Goal: Transaction & Acquisition: Register for event/course

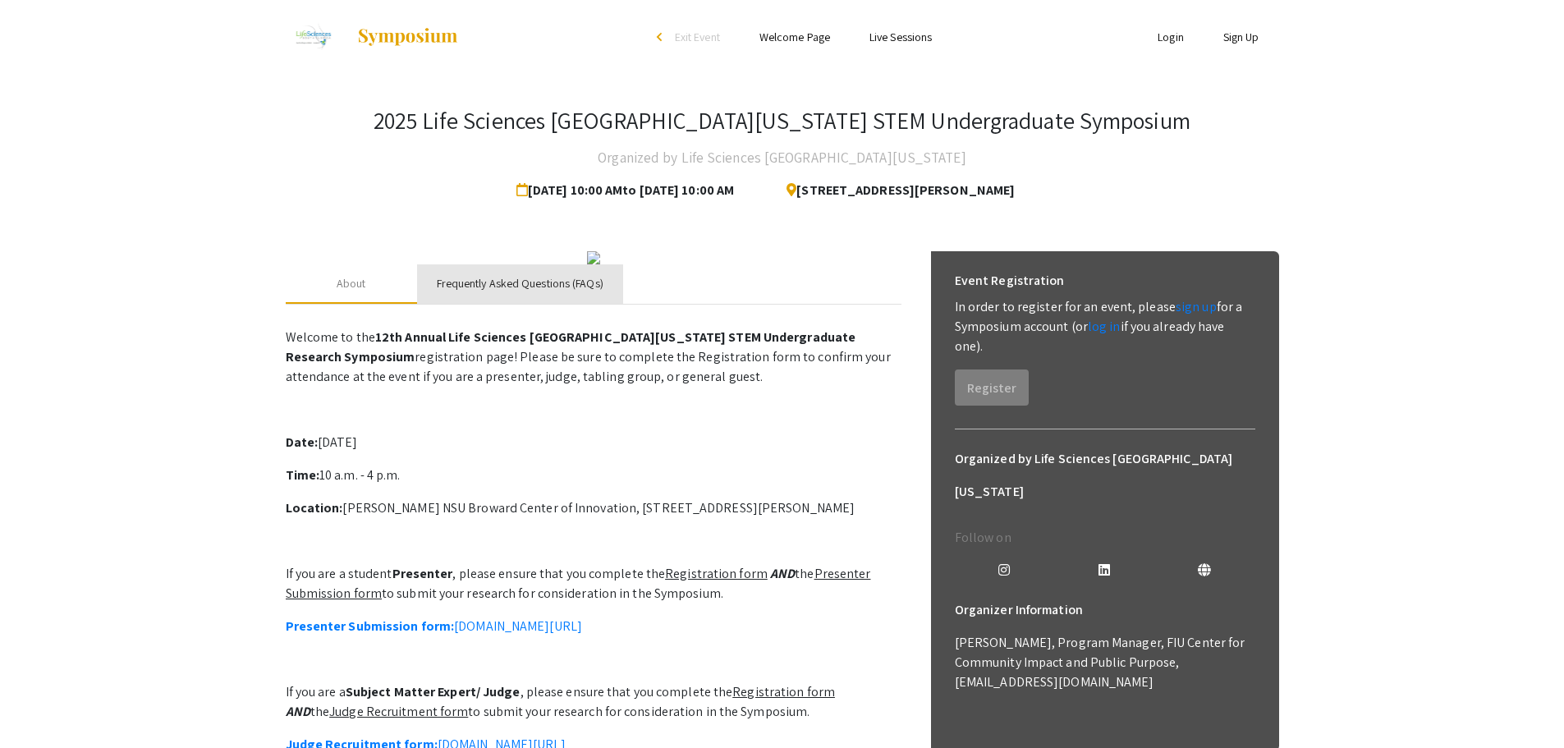
click at [478, 292] on div "Frequently Asked Questions (FAQs)" at bounding box center [520, 283] width 167 height 17
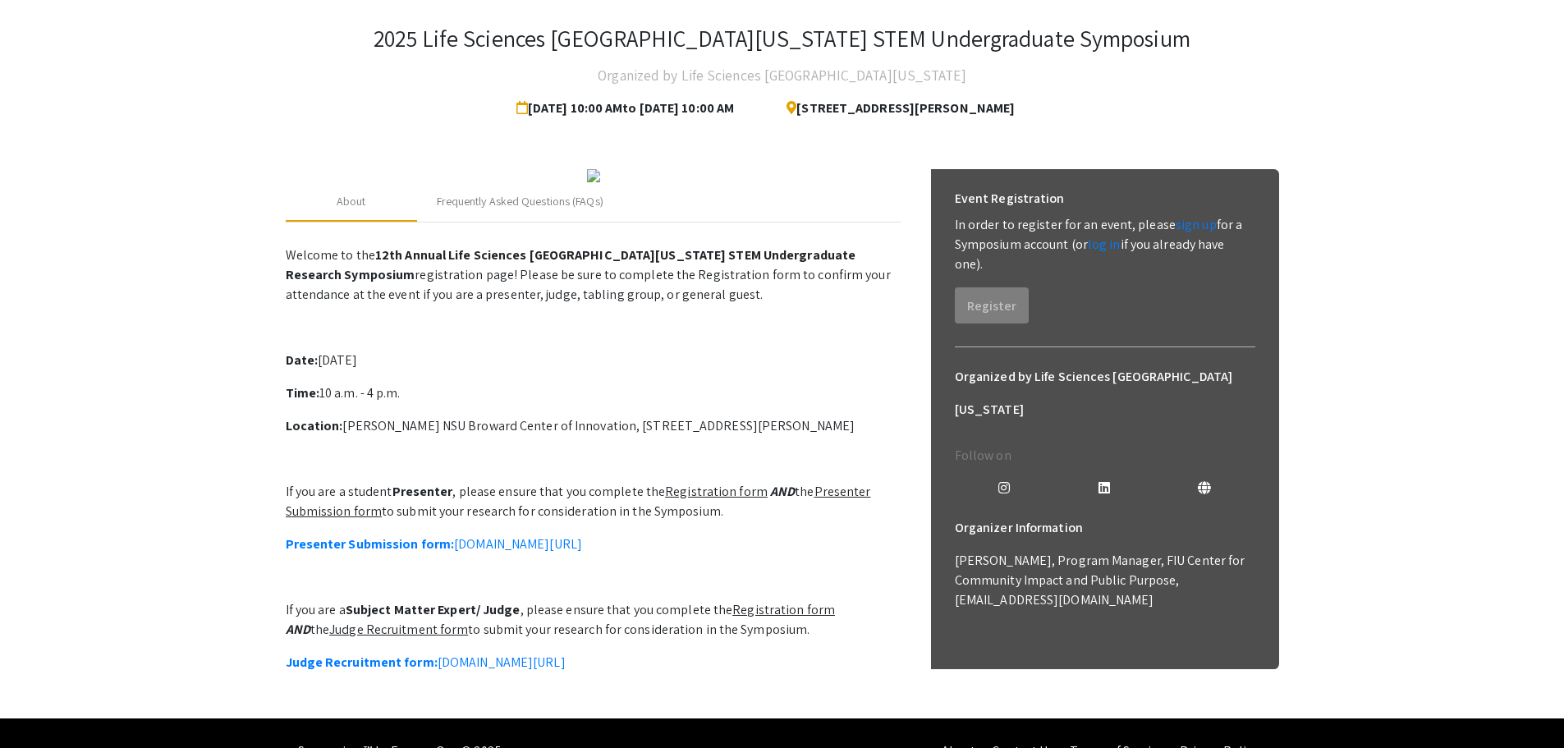
scroll to position [164, 0]
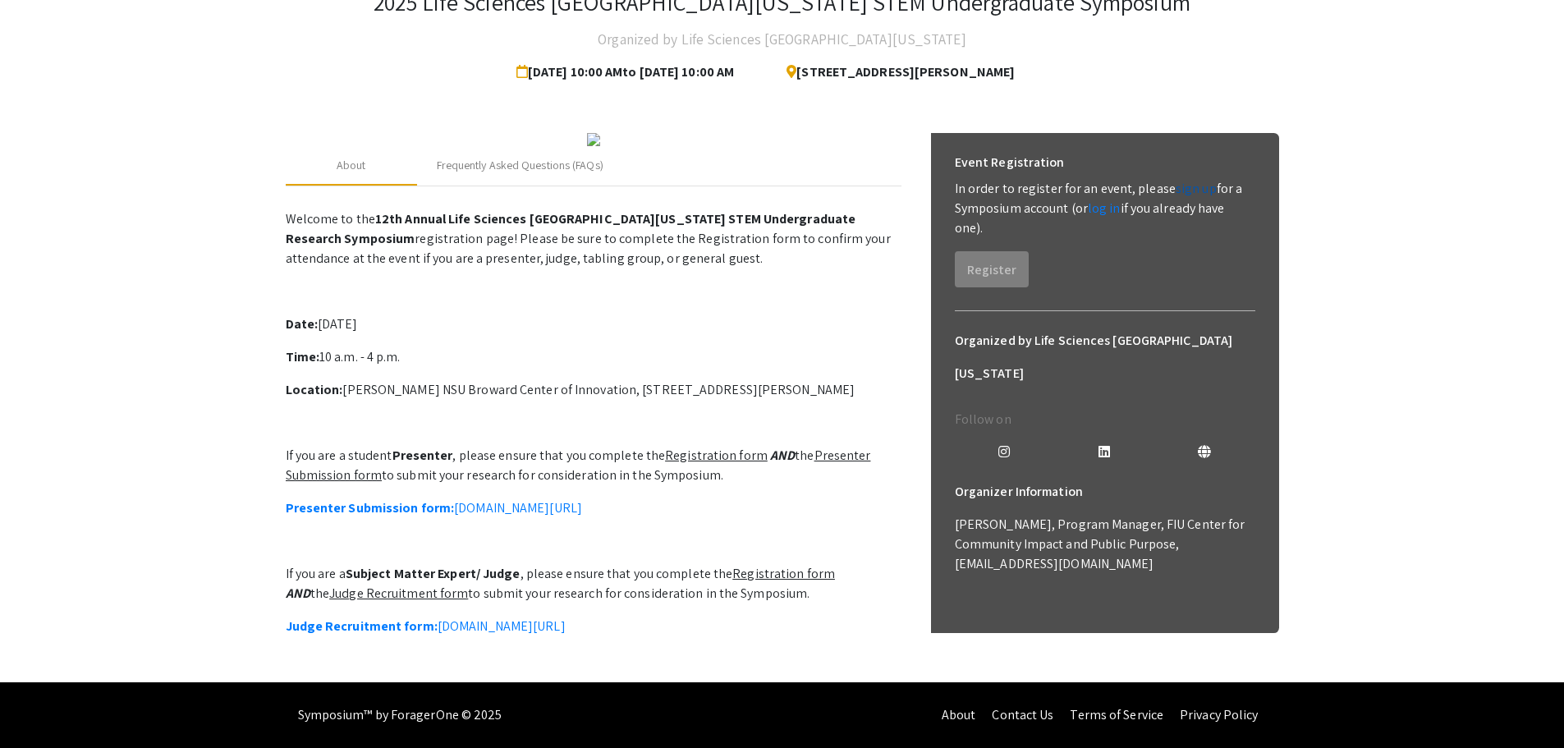
click at [1176, 180] on link "sign up" at bounding box center [1196, 188] width 41 height 17
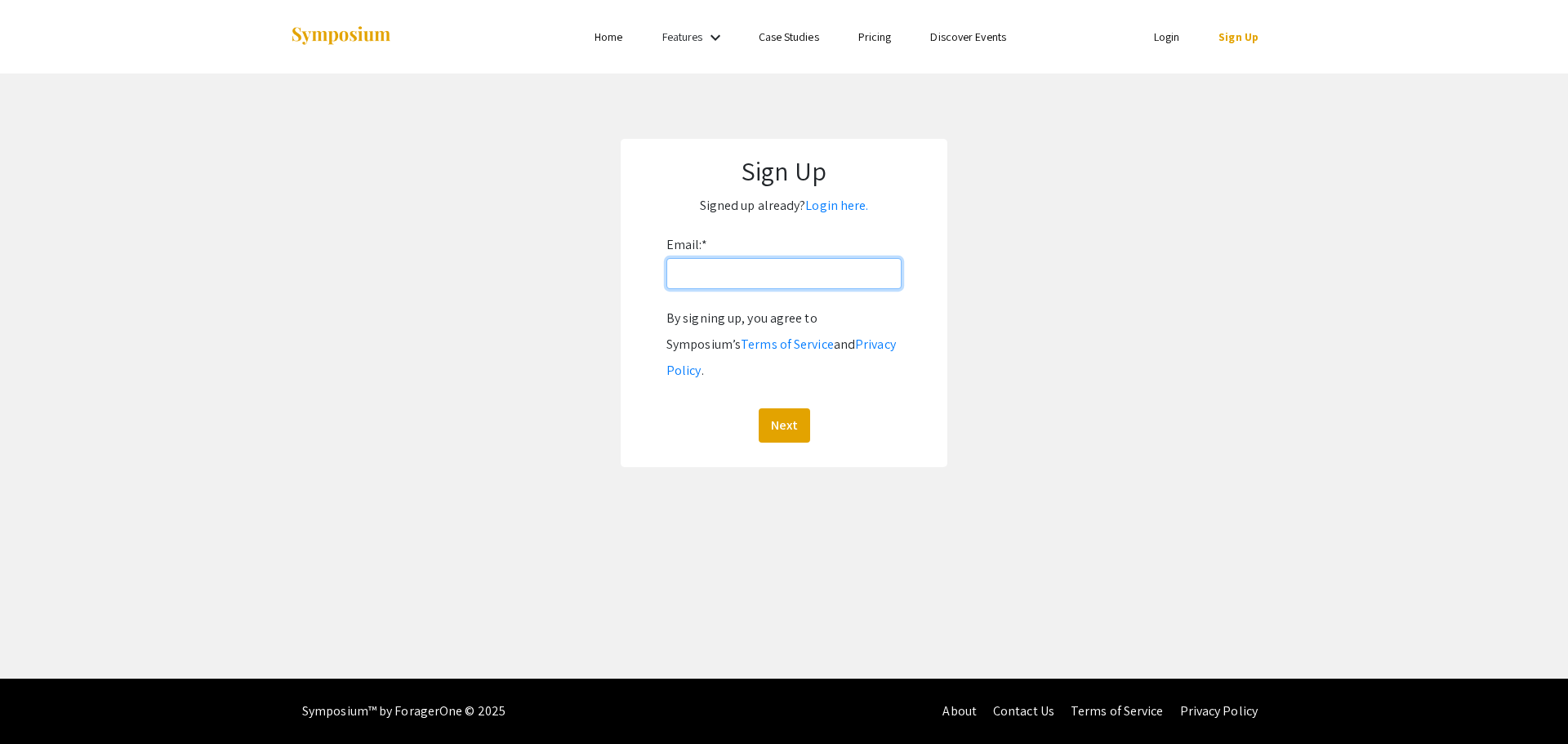
click at [779, 281] on input "Email: *" at bounding box center [784, 273] width 235 height 31
type input "[EMAIL_ADDRESS][DOMAIN_NAME]"
click at [782, 411] on button "Next" at bounding box center [785, 425] width 52 height 34
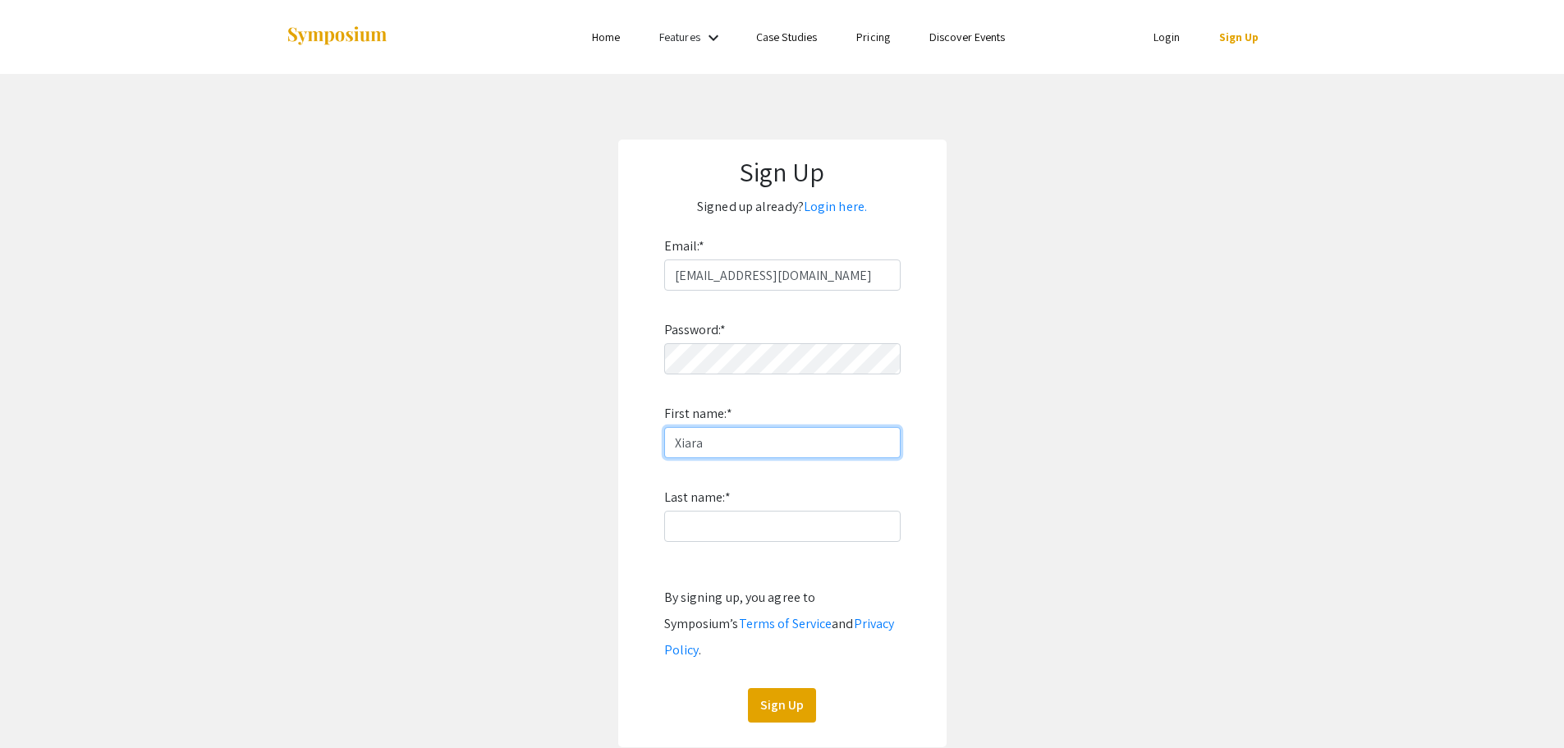
type input "Xiara"
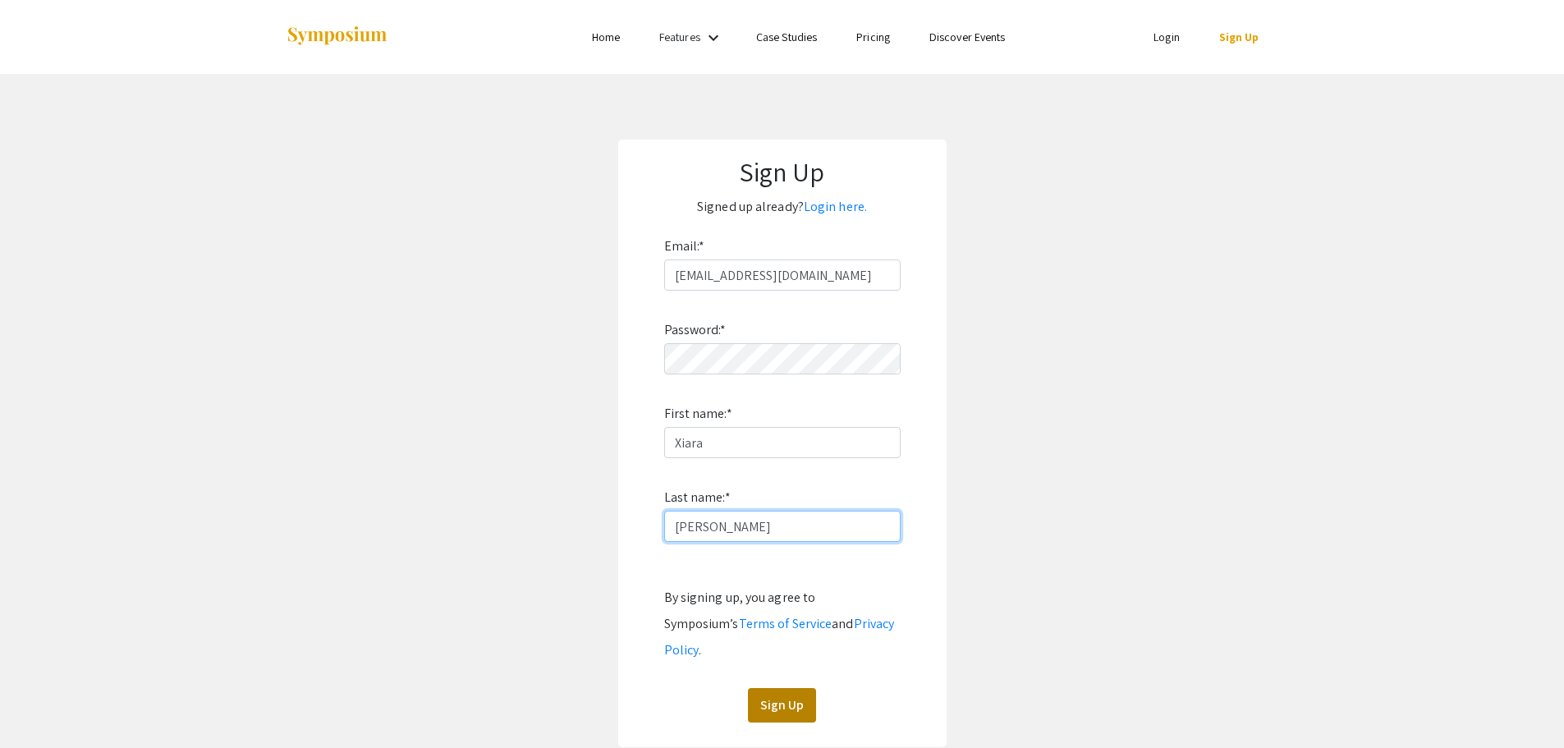
type input "[PERSON_NAME]"
click at [800, 688] on button "Sign Up" at bounding box center [782, 705] width 68 height 34
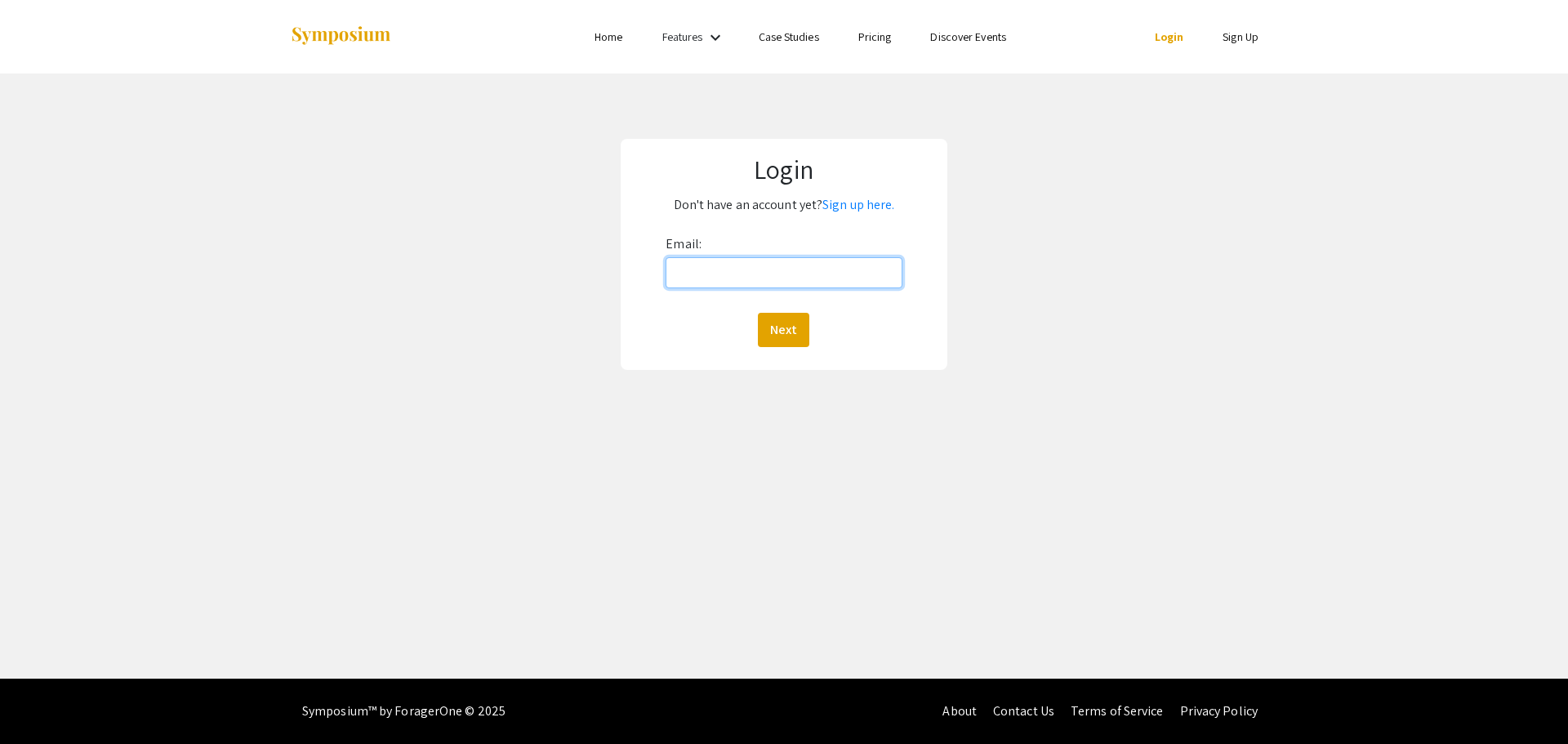
click at [763, 269] on input "Email:" at bounding box center [783, 273] width 236 height 31
type input "[EMAIL_ADDRESS][DOMAIN_NAME]"
click at [791, 325] on button "Next" at bounding box center [784, 329] width 52 height 34
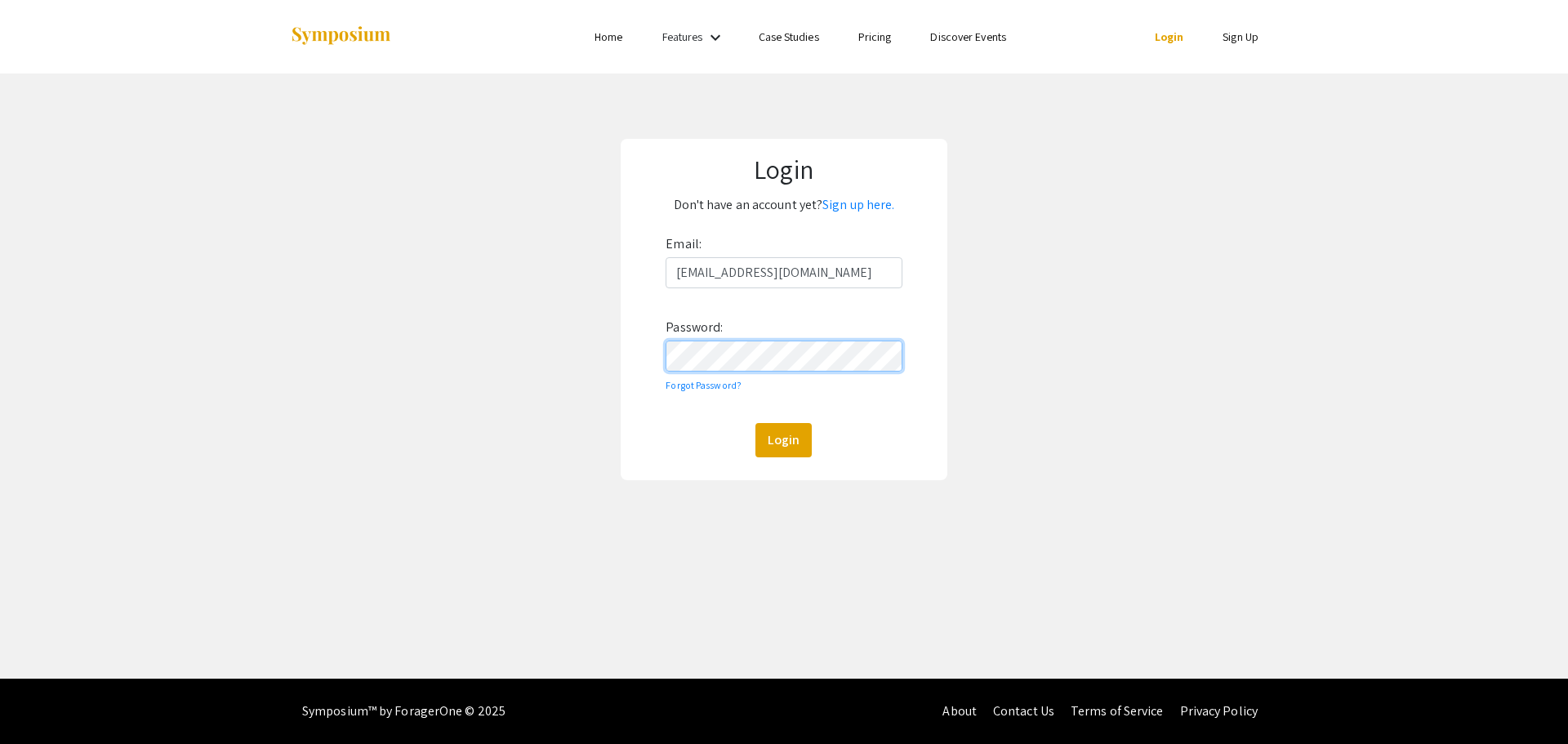
click at [755, 423] on button "Login" at bounding box center [783, 440] width 57 height 34
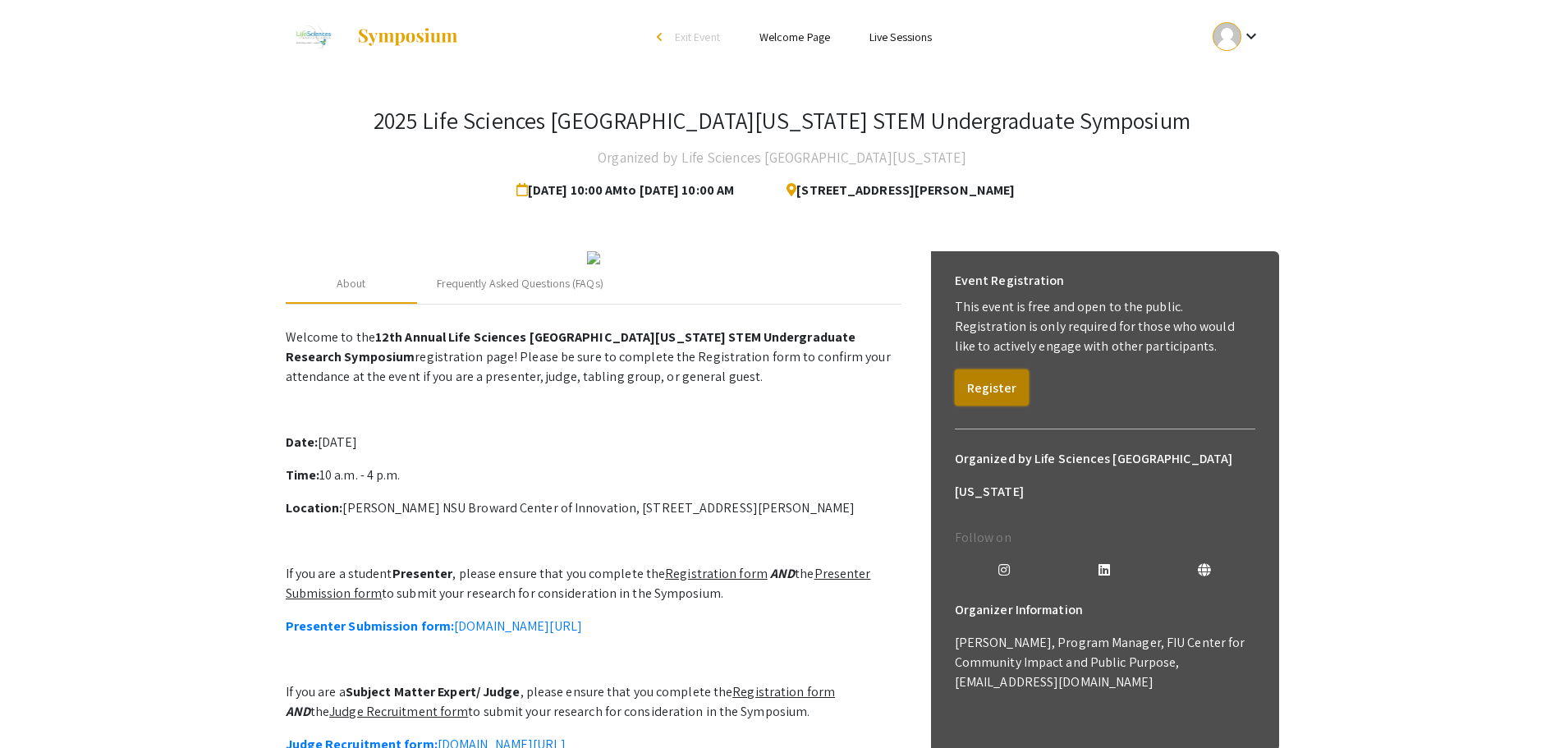
click at [978, 396] on button "Register" at bounding box center [992, 387] width 74 height 36
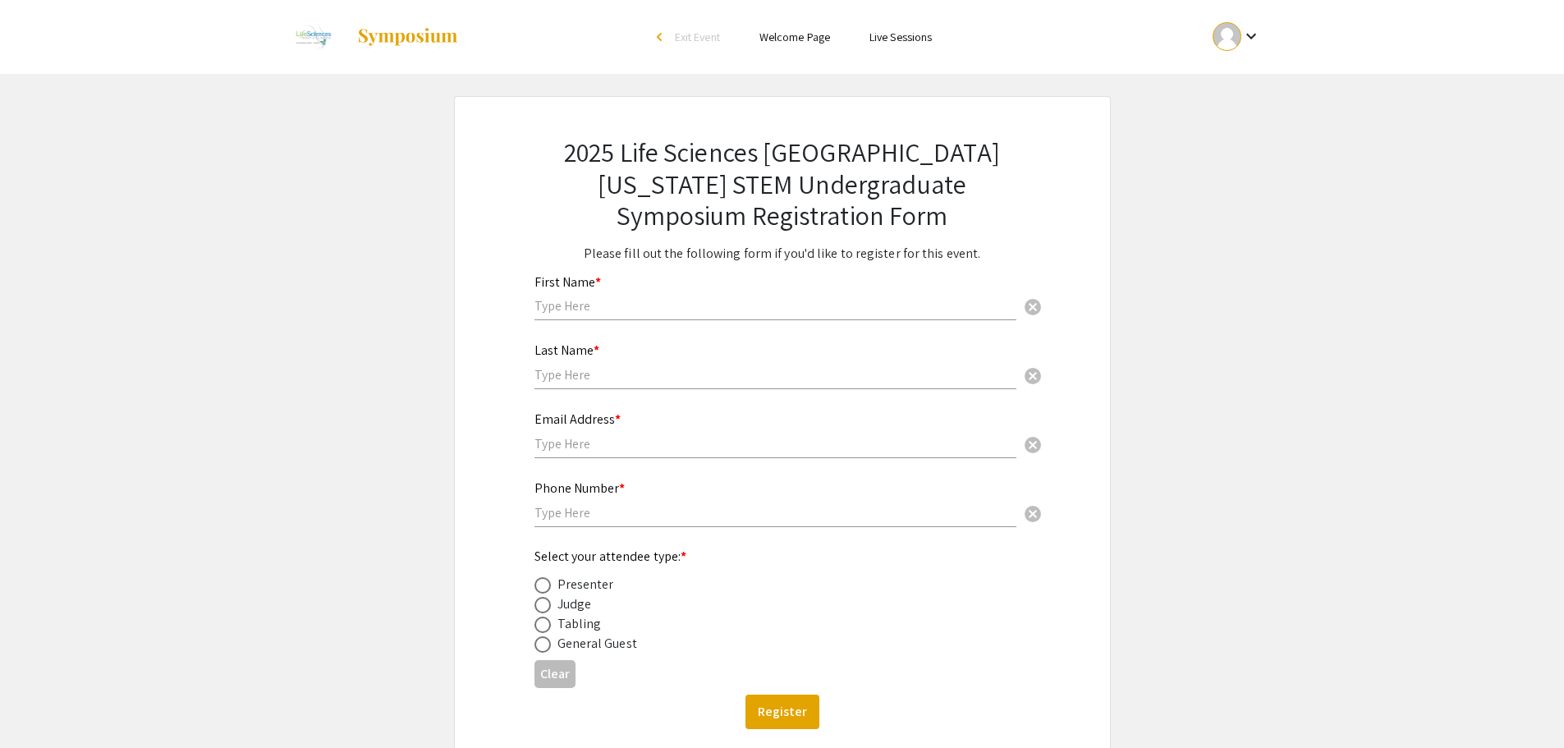
click at [628, 305] on input "text" at bounding box center [775, 305] width 482 height 17
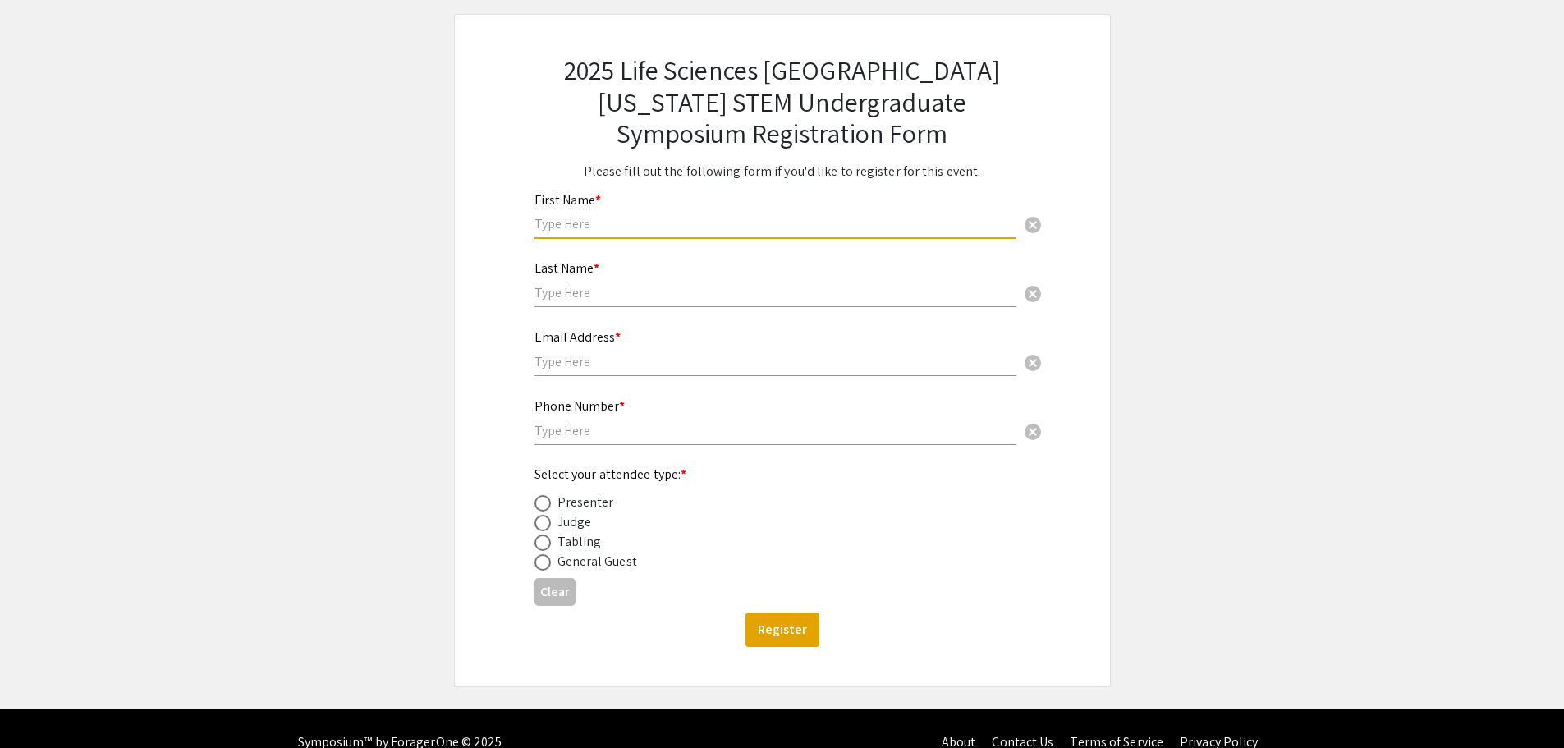
scroll to position [109, 0]
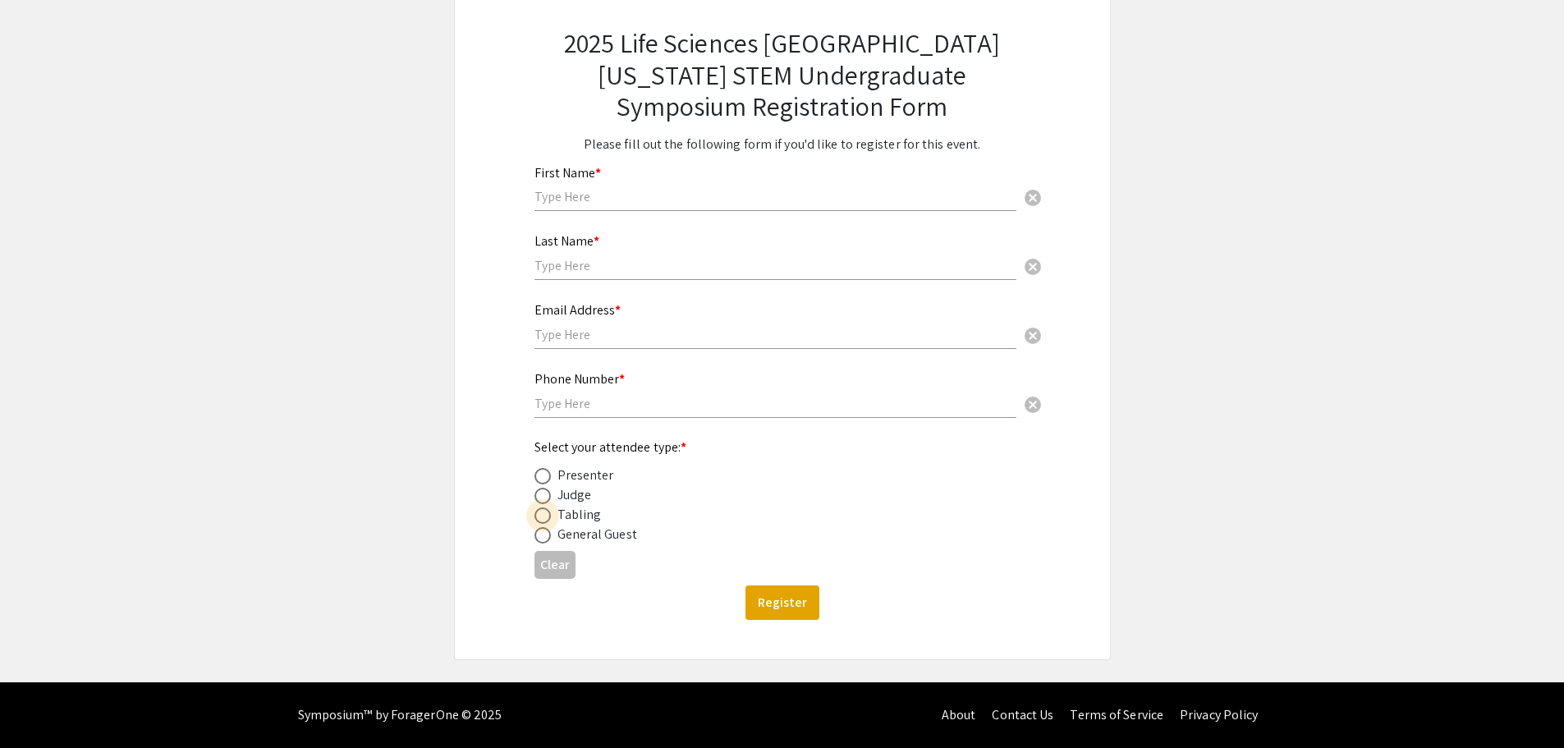
click at [541, 519] on span at bounding box center [542, 515] width 16 height 16
click at [541, 519] on input "radio" at bounding box center [542, 515] width 16 height 16
radio input "true"
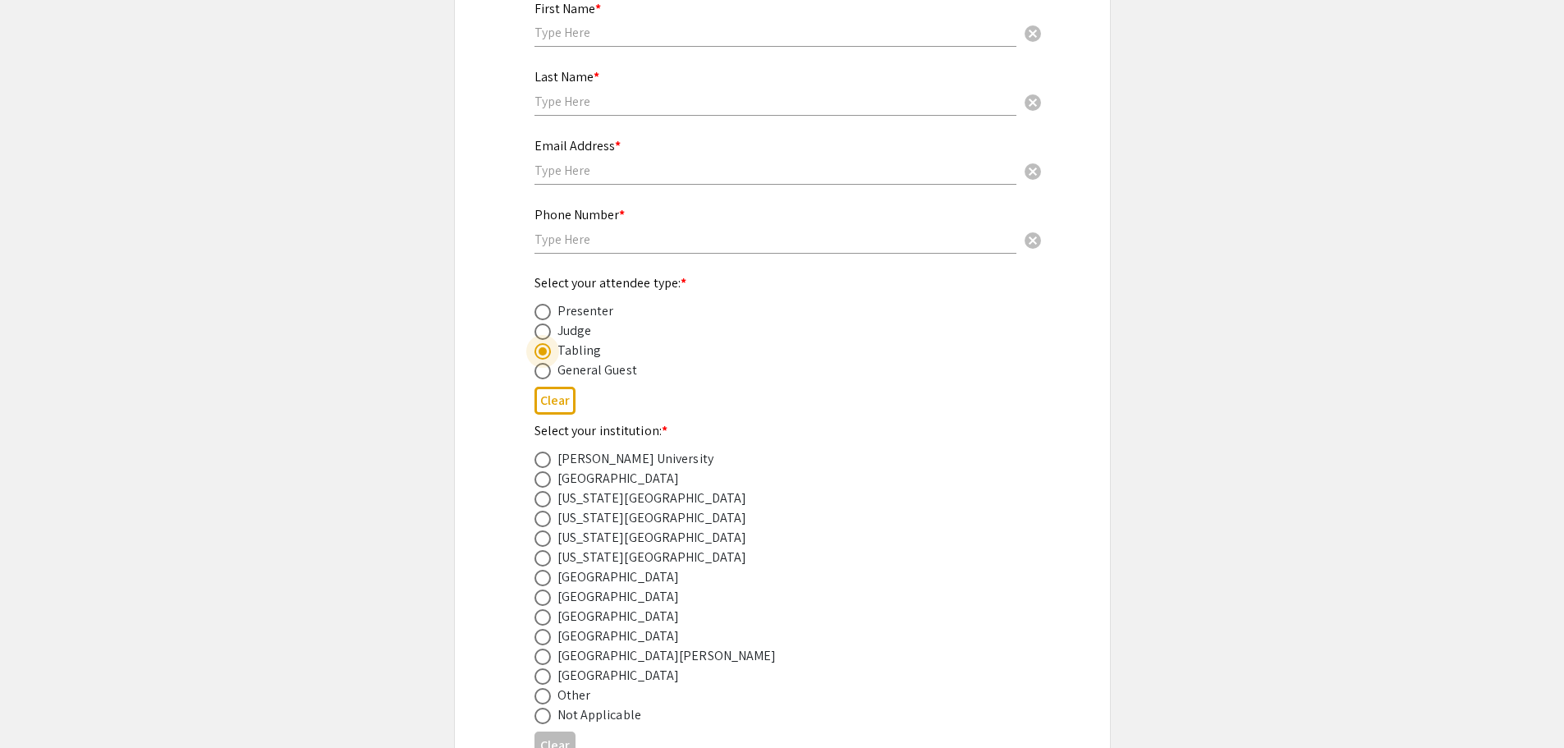
scroll to position [355, 0]
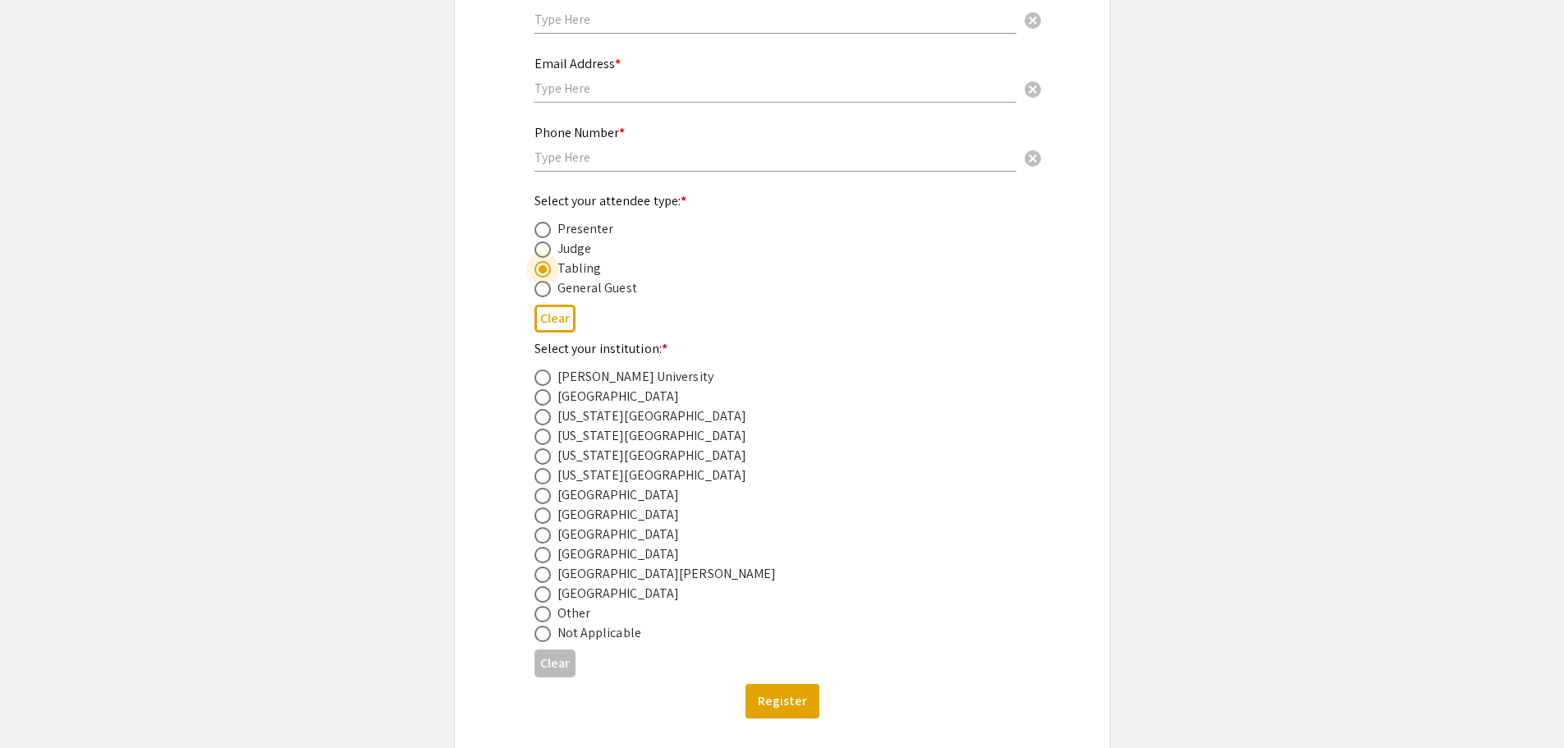
click at [547, 537] on span at bounding box center [542, 535] width 16 height 16
click at [547, 537] on input "radio" at bounding box center [542, 535] width 16 height 16
radio input "true"
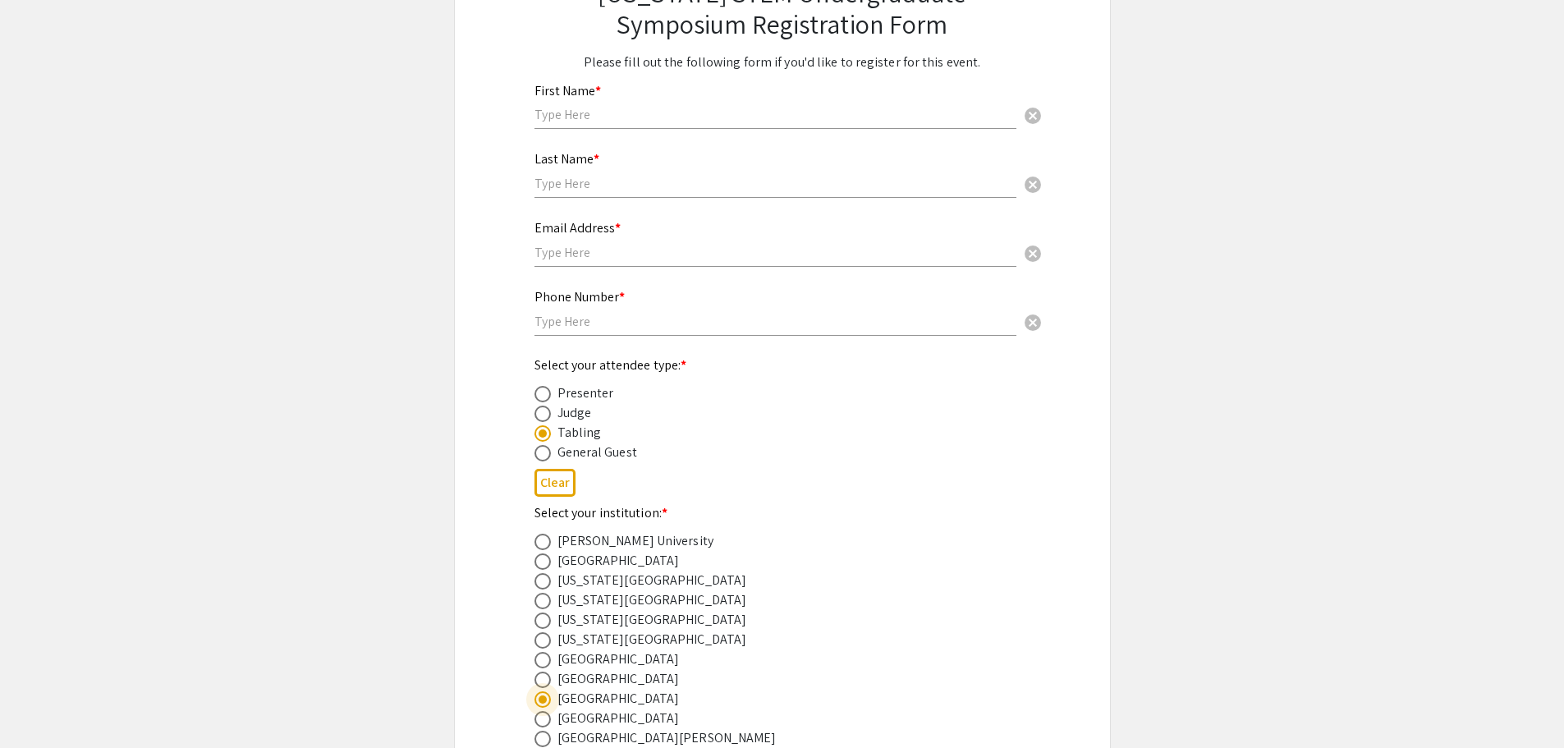
scroll to position [109, 0]
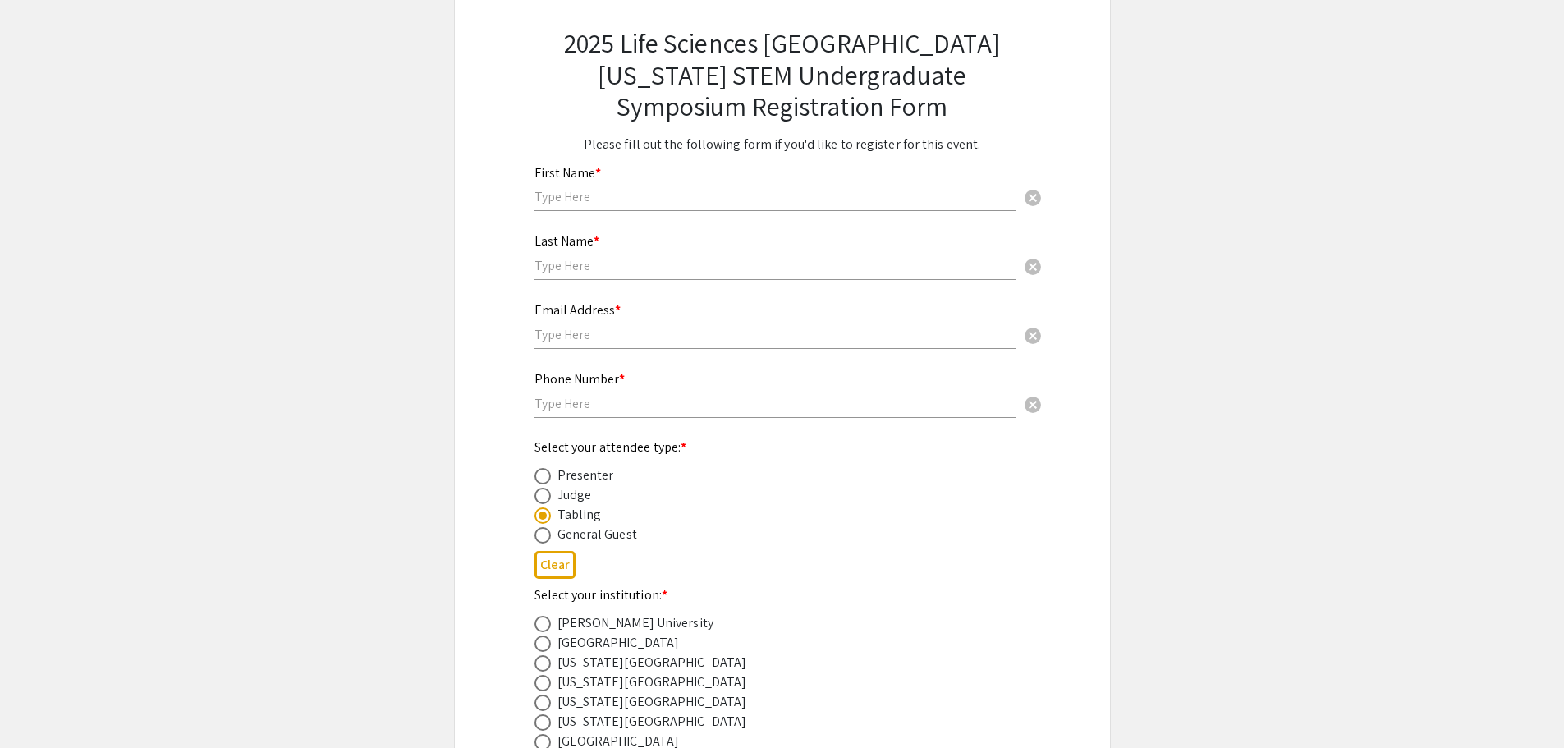
click at [618, 200] on input "text" at bounding box center [775, 196] width 482 height 17
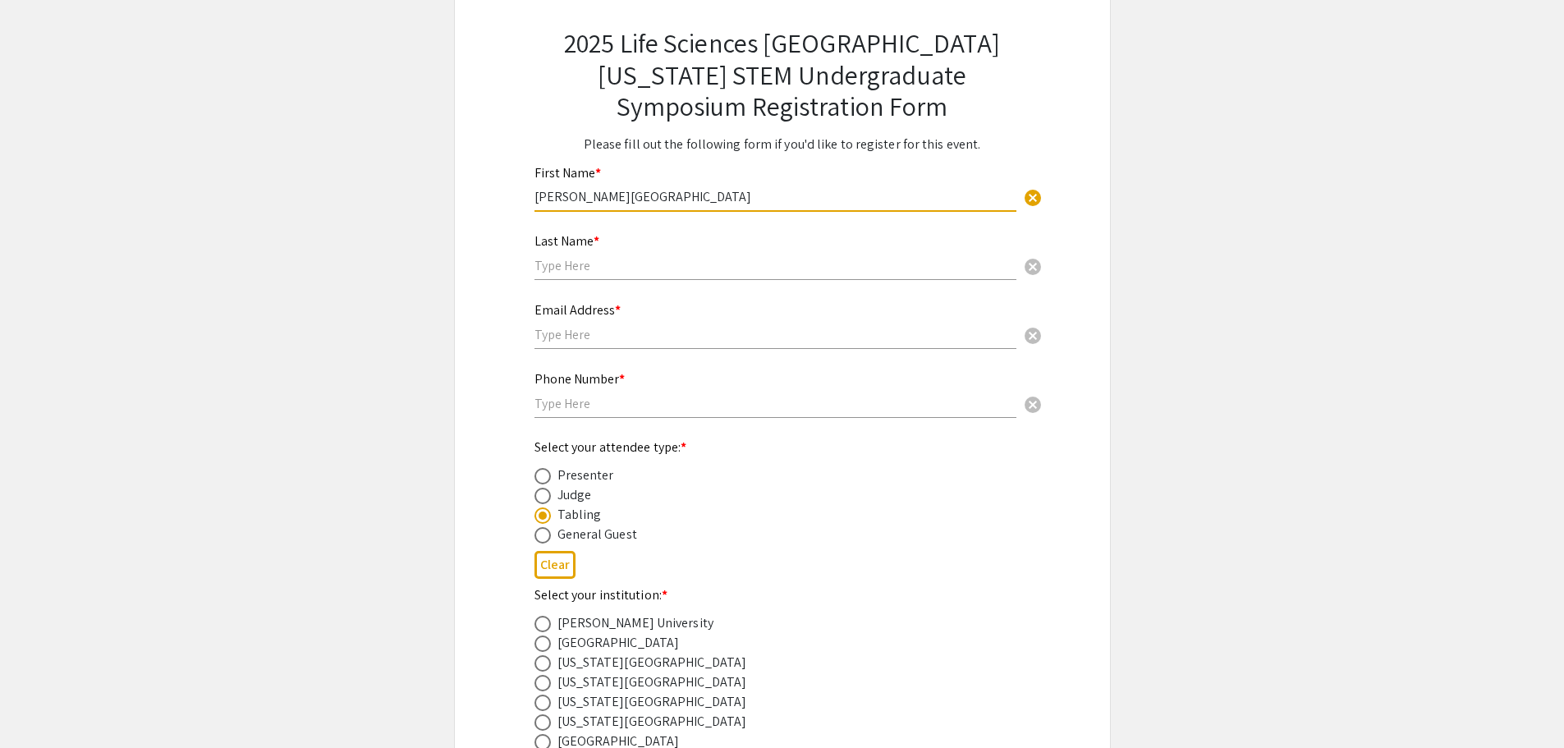
type input "Alvin Sherman Library"
click at [580, 259] on input "text" at bounding box center [775, 265] width 482 height 17
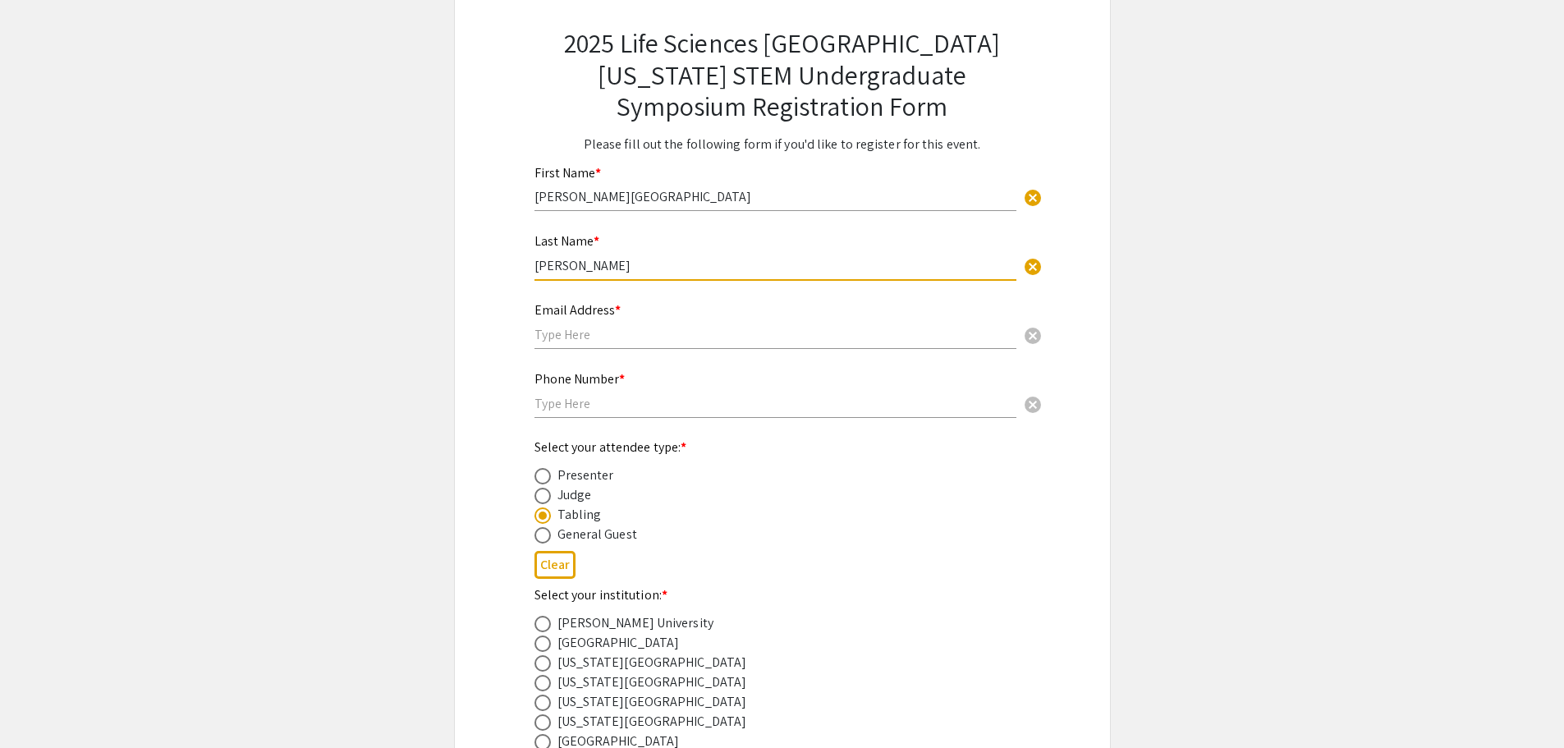
type input "Xiara Acosta"
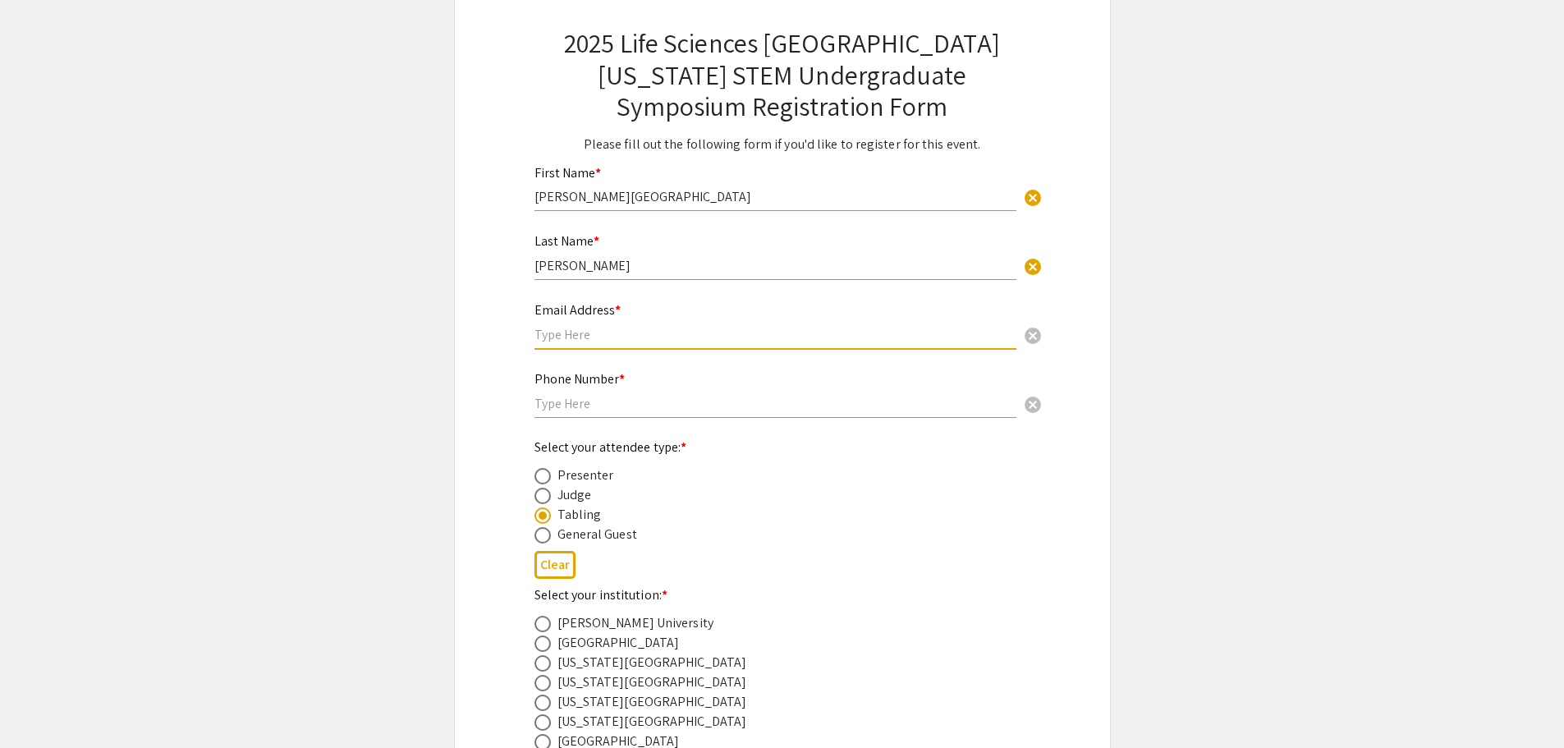
click at [558, 339] on input "text" at bounding box center [775, 334] width 482 height 17
type input "[EMAIL_ADDRESS][DOMAIN_NAME]"
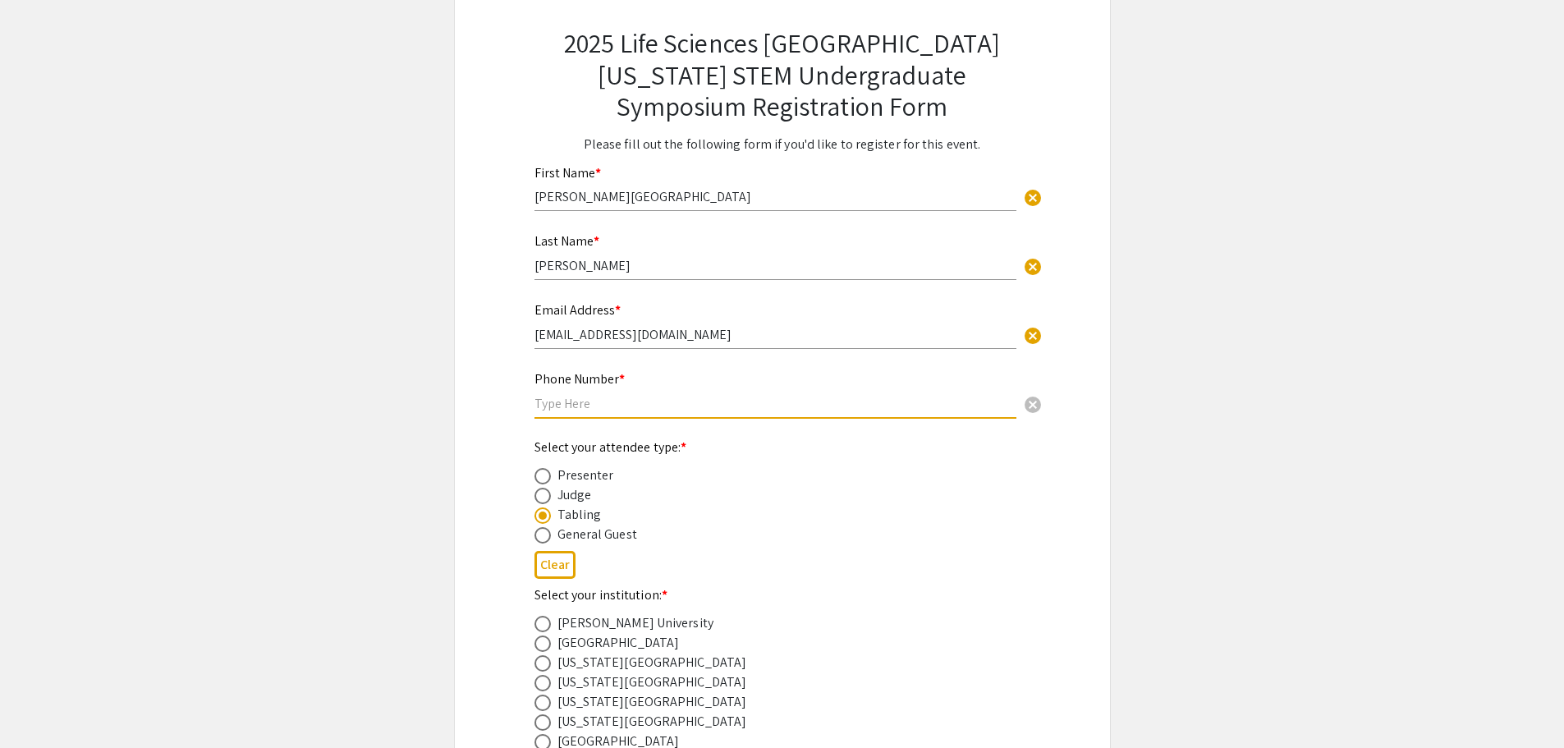
click at [556, 403] on input "text" at bounding box center [775, 403] width 482 height 17
type input "954-262-5468"
click at [1195, 503] on app-registration-form-submission "2025 Life Sciences South Florida STEM Undergraduate Symposium Registration Form…" at bounding box center [782, 495] width 1564 height 1017
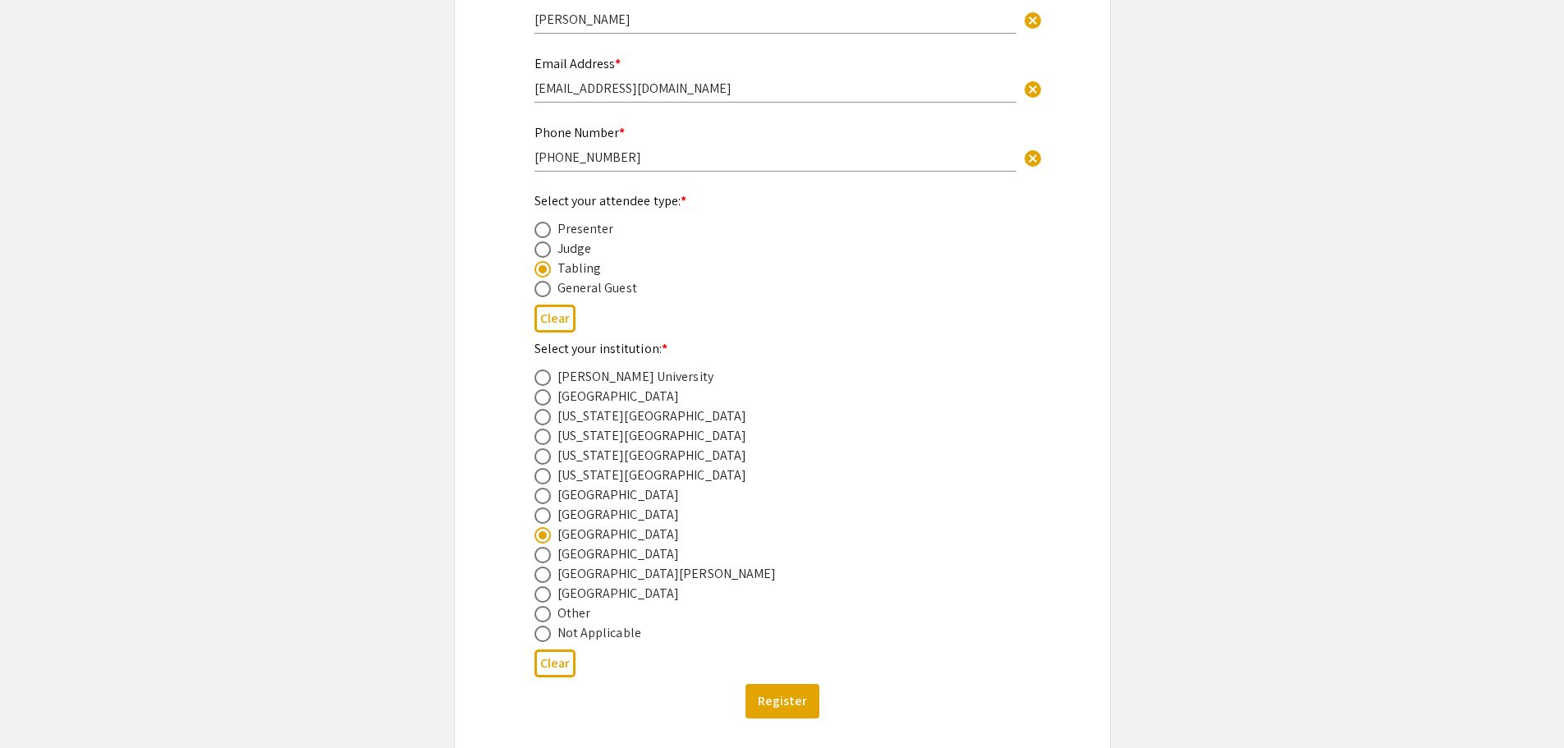
scroll to position [438, 0]
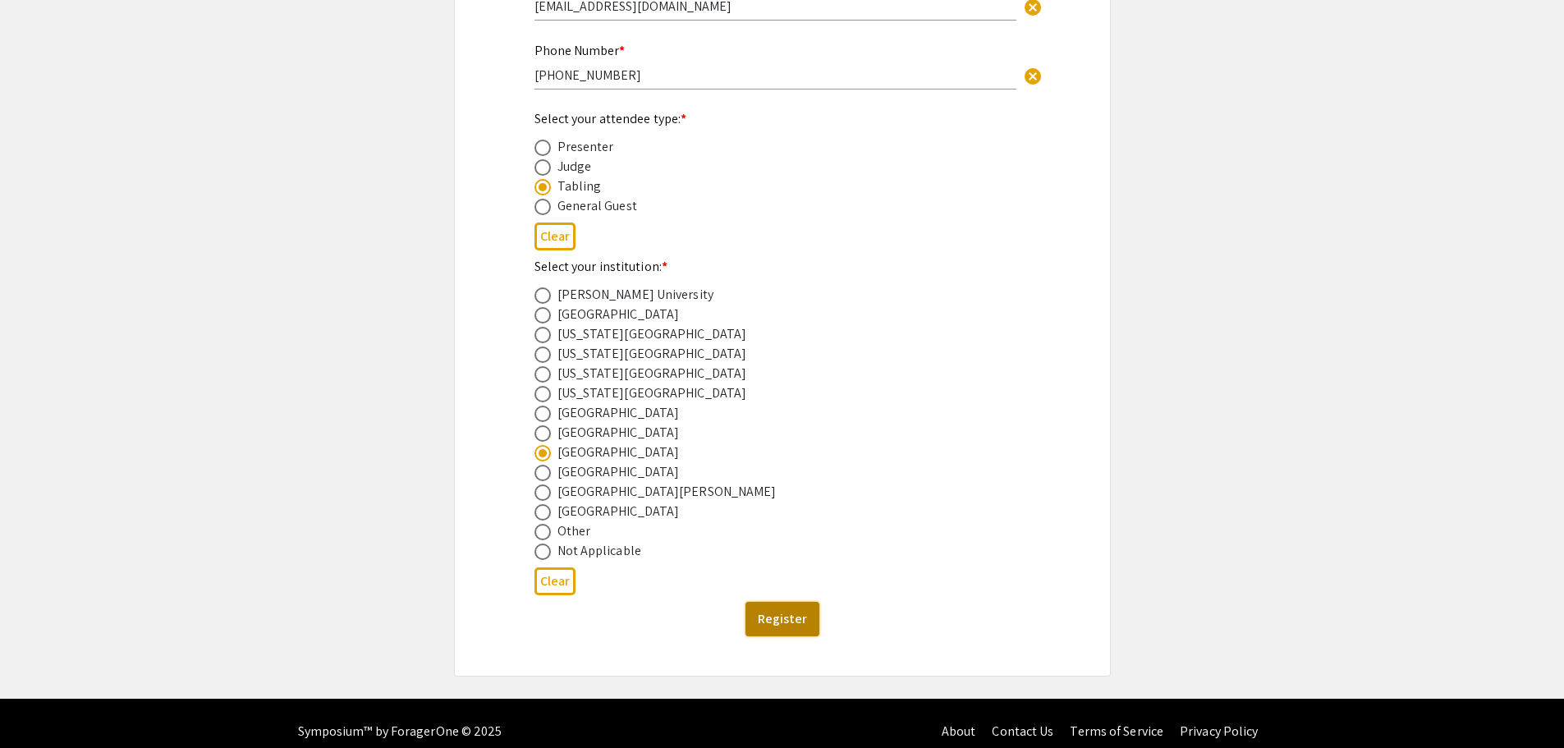
click at [792, 621] on button "Register" at bounding box center [782, 619] width 74 height 34
